Goal: Transaction & Acquisition: Purchase product/service

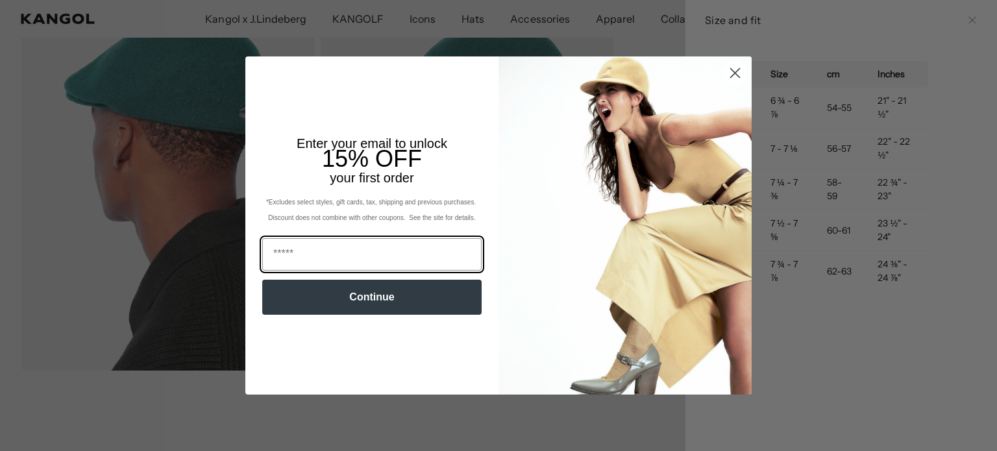
scroll to position [0, 268]
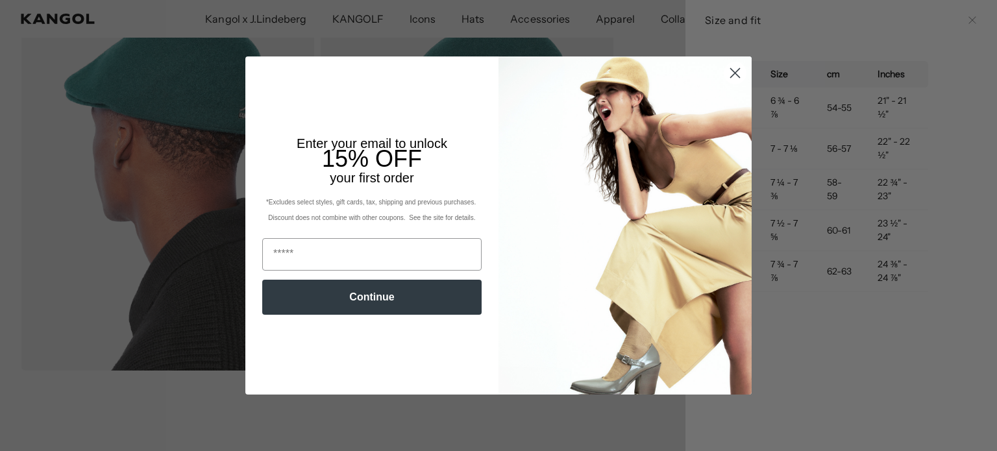
click at [732, 63] on circle "Close dialog" at bounding box center [735, 72] width 21 height 21
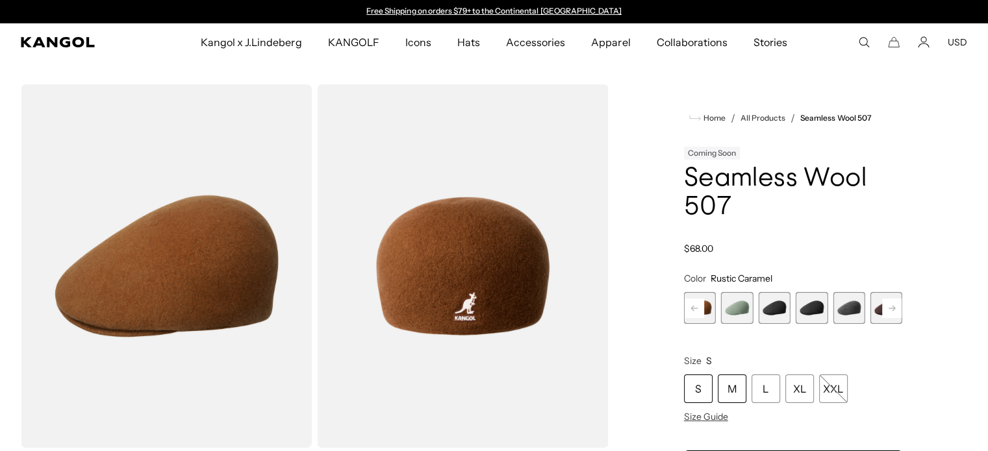
click at [736, 385] on div "M" at bounding box center [731, 389] width 29 height 29
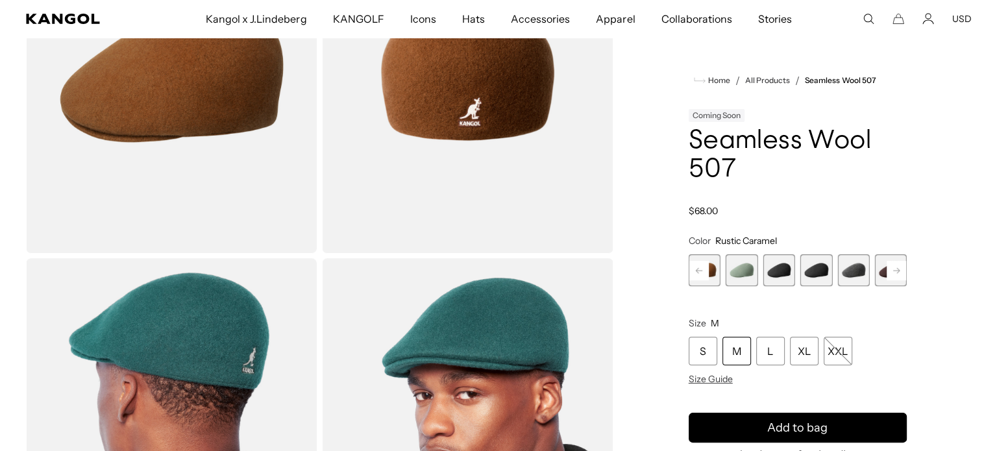
scroll to position [0, 268]
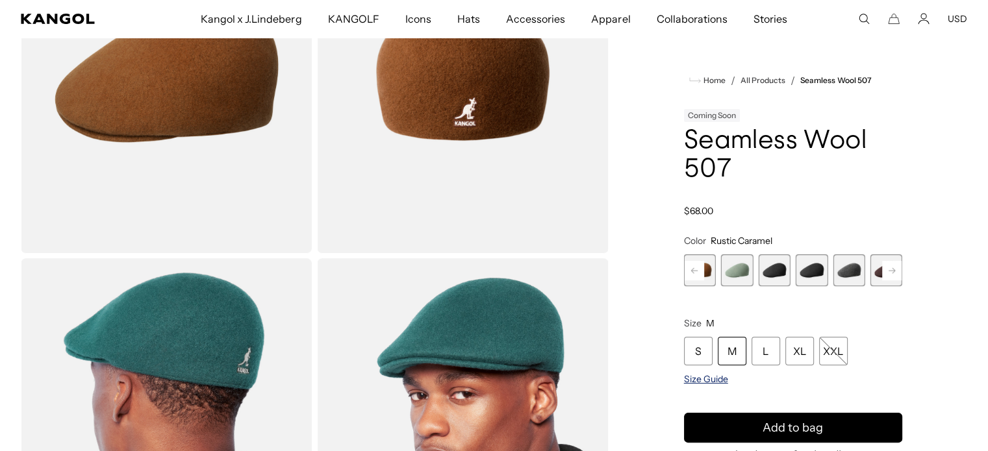
click at [714, 376] on span "Size Guide" at bounding box center [706, 379] width 44 height 12
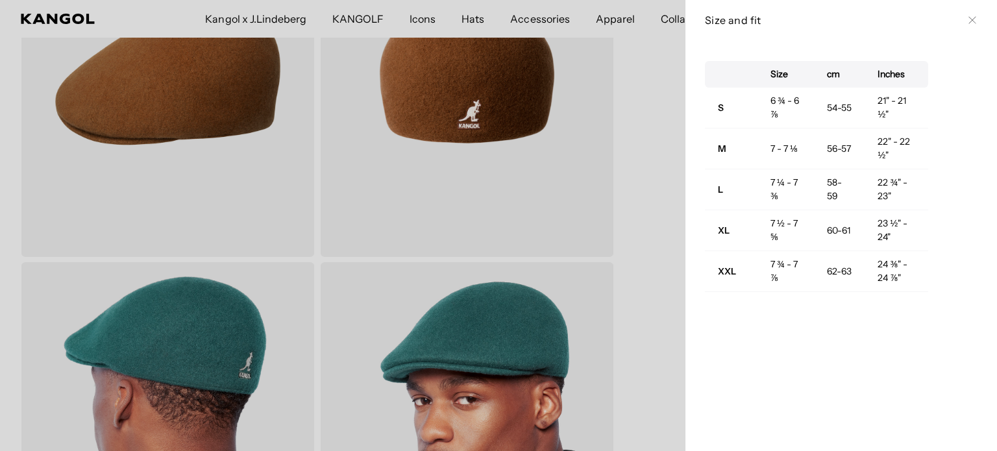
click at [969, 23] on icon at bounding box center [973, 20] width 8 height 8
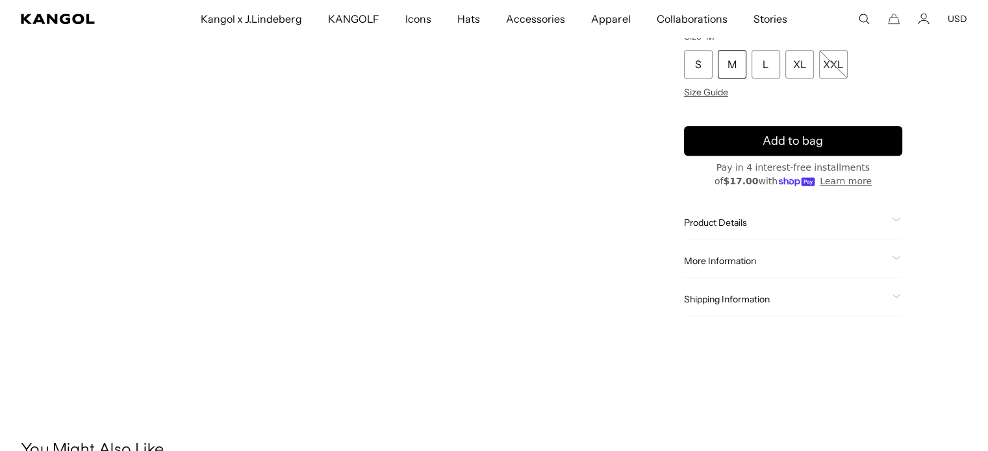
scroll to position [0, 0]
click at [723, 225] on span "Product Details" at bounding box center [785, 223] width 203 height 12
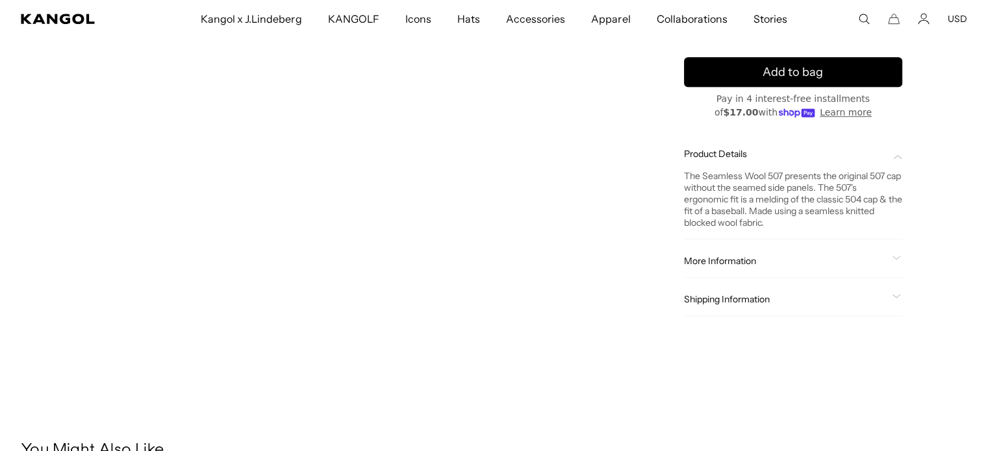
click at [730, 269] on div "More Information Style ID K0875FA Shape Ivy Cap Fabrication Wool Blend Material…" at bounding box center [793, 261] width 218 height 33
click at [730, 264] on span "More Information" at bounding box center [785, 261] width 203 height 12
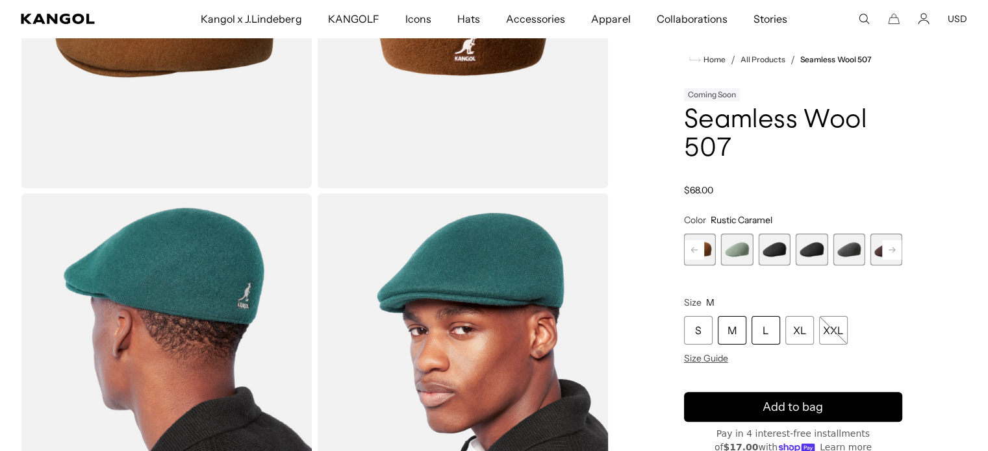
scroll to position [0, 268]
click at [754, 330] on div "L" at bounding box center [765, 330] width 29 height 29
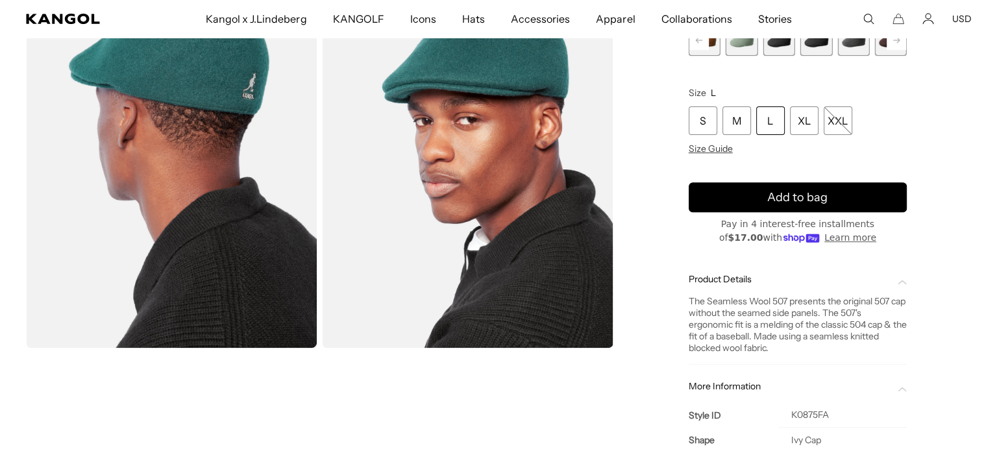
scroll to position [390, 0]
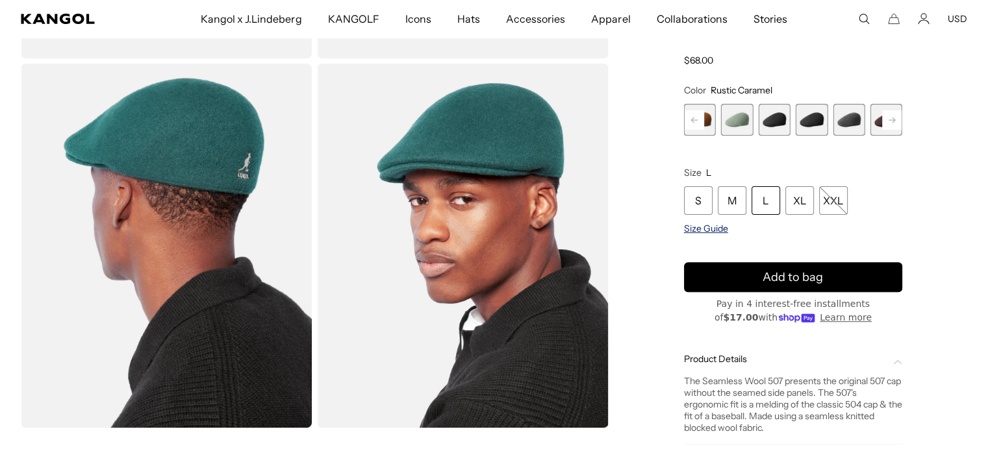
click at [706, 232] on span "Size Guide" at bounding box center [706, 229] width 44 height 12
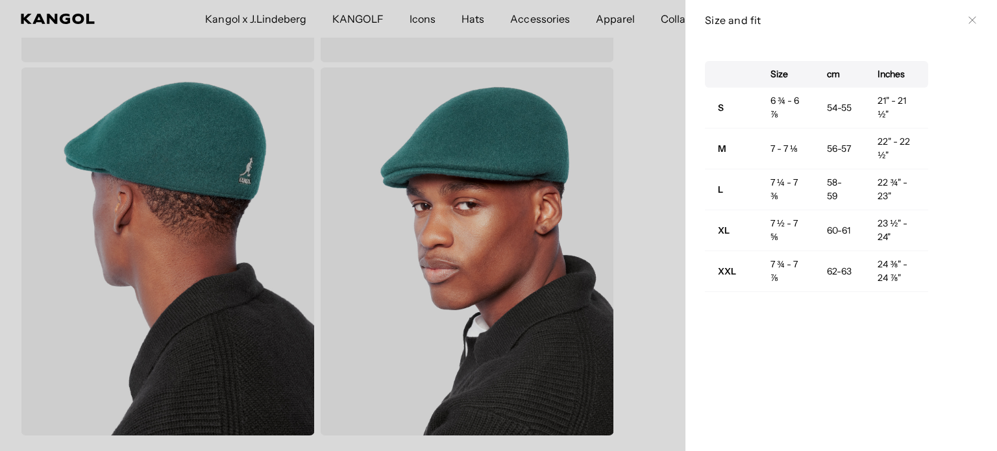
scroll to position [0, 0]
click at [969, 19] on icon at bounding box center [973, 20] width 8 height 8
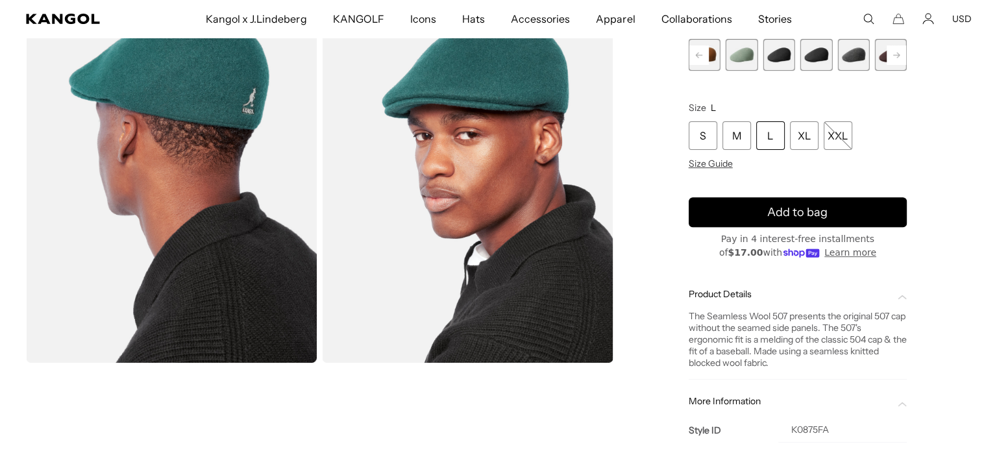
scroll to position [0, 268]
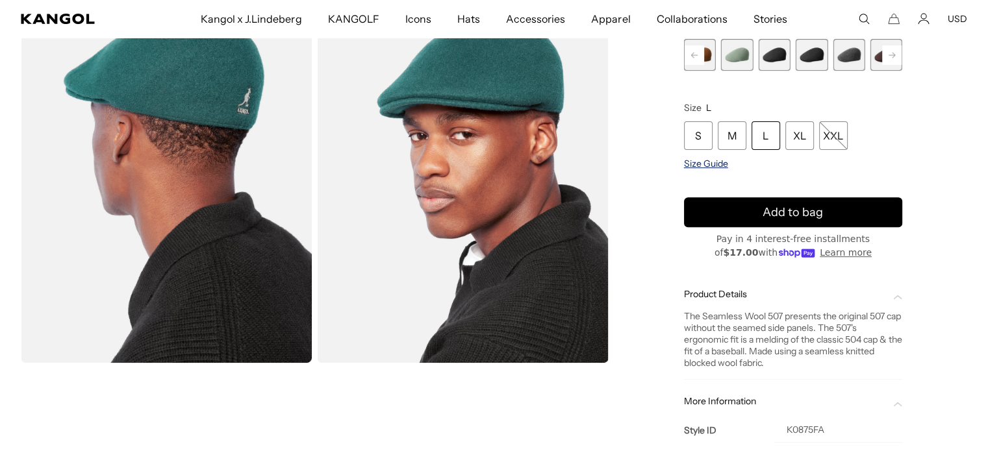
click at [714, 160] on span "Size Guide" at bounding box center [706, 164] width 44 height 12
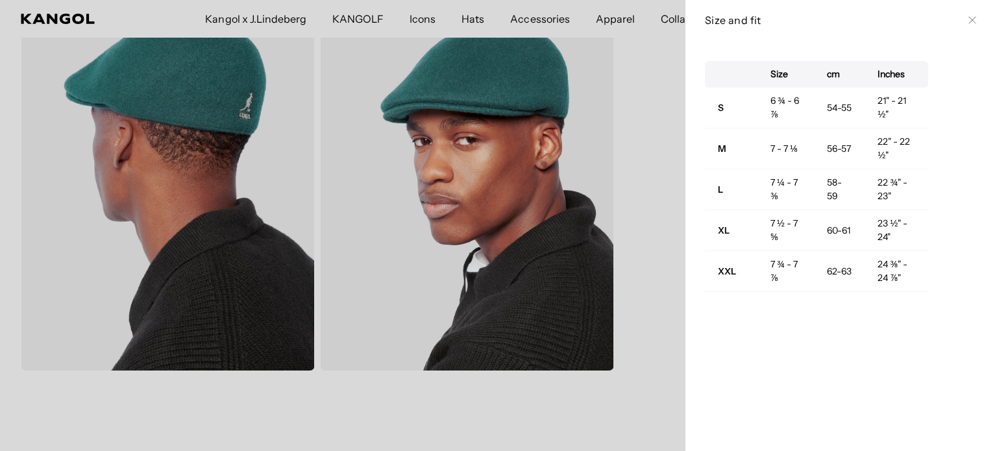
click at [969, 18] on icon at bounding box center [973, 20] width 8 height 8
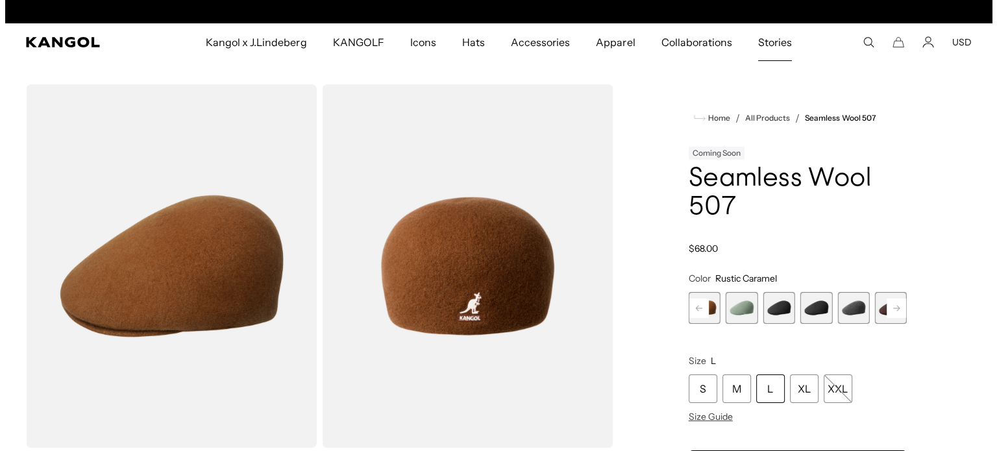
scroll to position [0, 0]
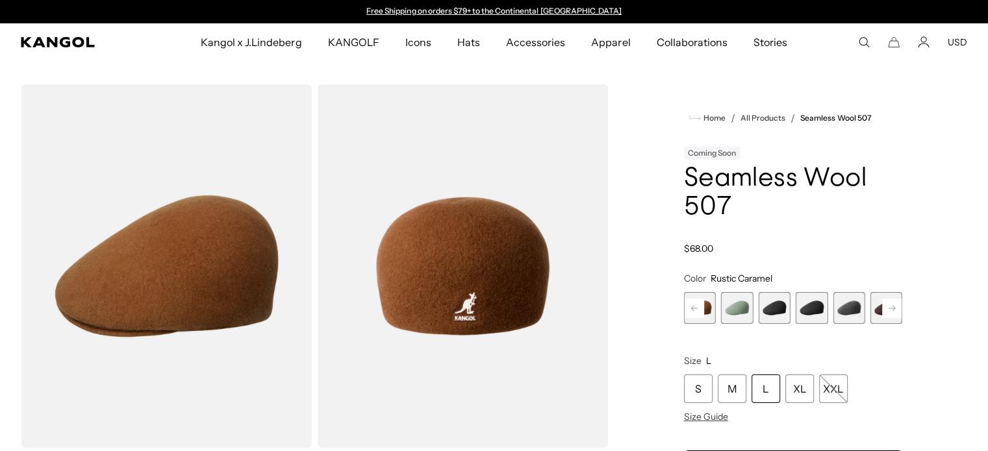
click at [862, 45] on use "Search here" at bounding box center [864, 43] width 10 height 10
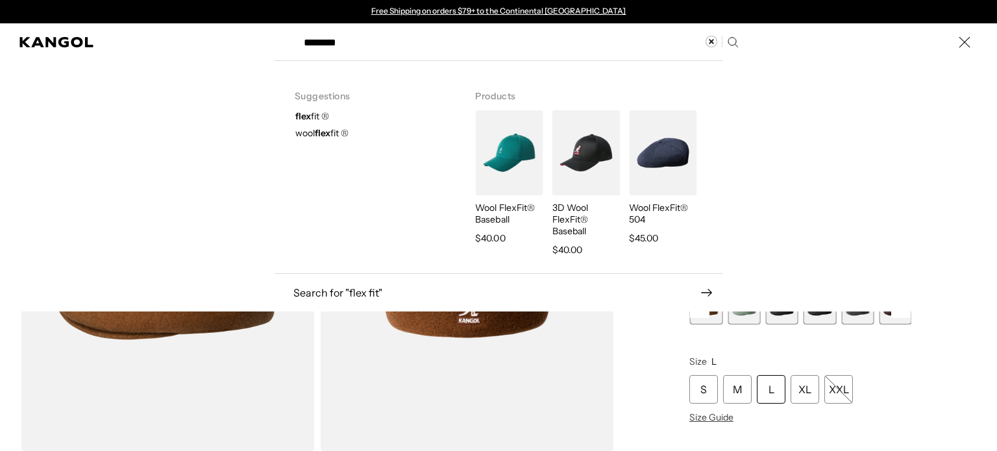
type input "********"
click at [493, 210] on p "Wool FlexFit® Baseball" at bounding box center [509, 213] width 68 height 23
